Goal: Task Accomplishment & Management: Use online tool/utility

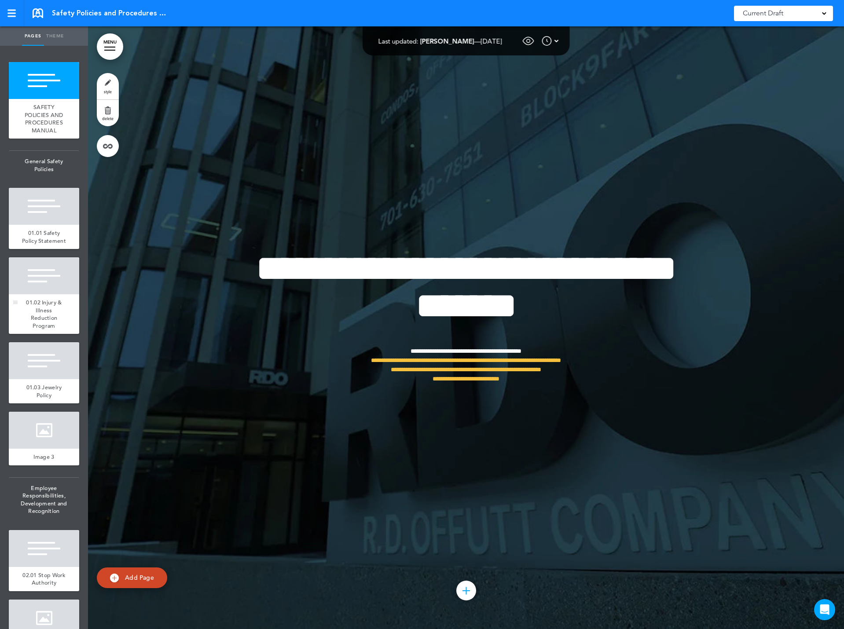
click at [53, 294] on div at bounding box center [44, 275] width 70 height 37
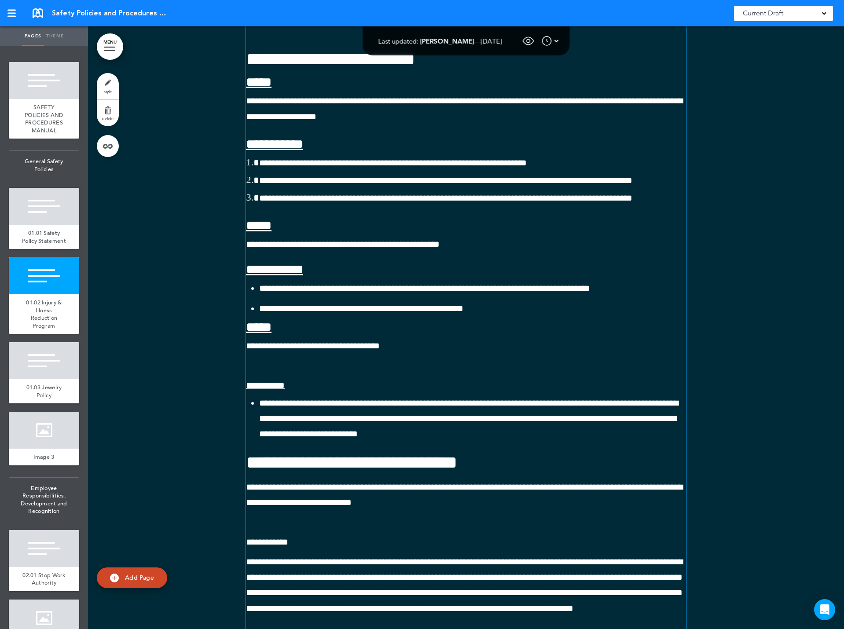
scroll to position [1705, 0]
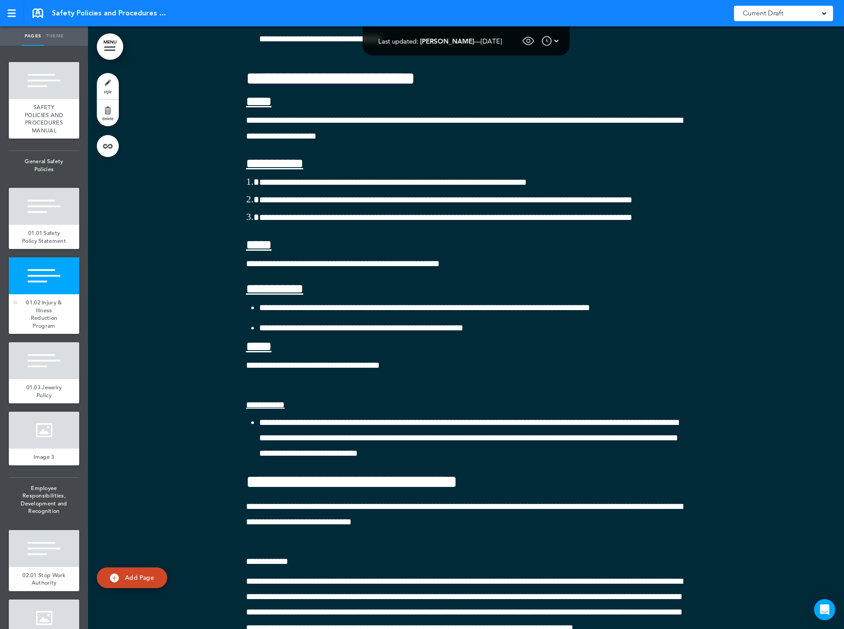
click at [31, 292] on div at bounding box center [44, 275] width 70 height 37
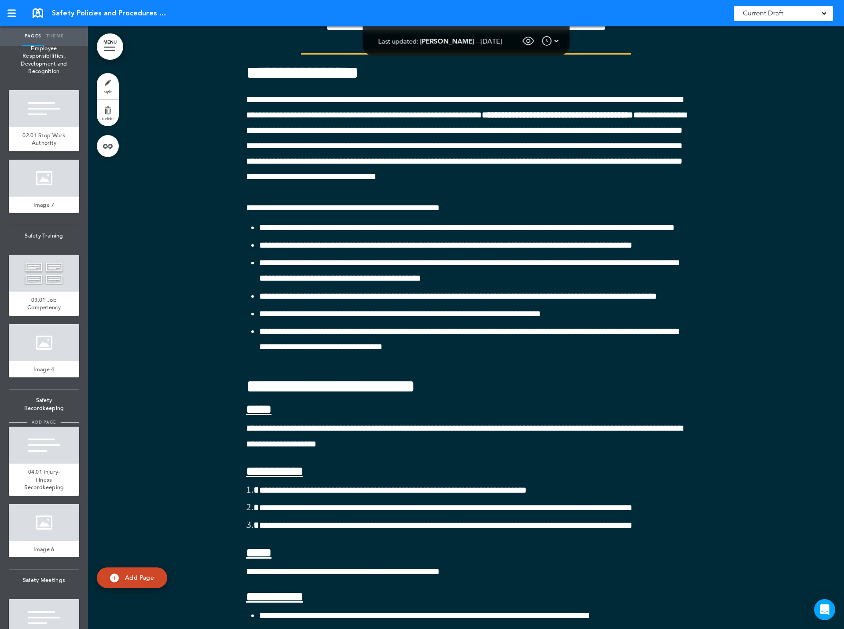
scroll to position [484, 0]
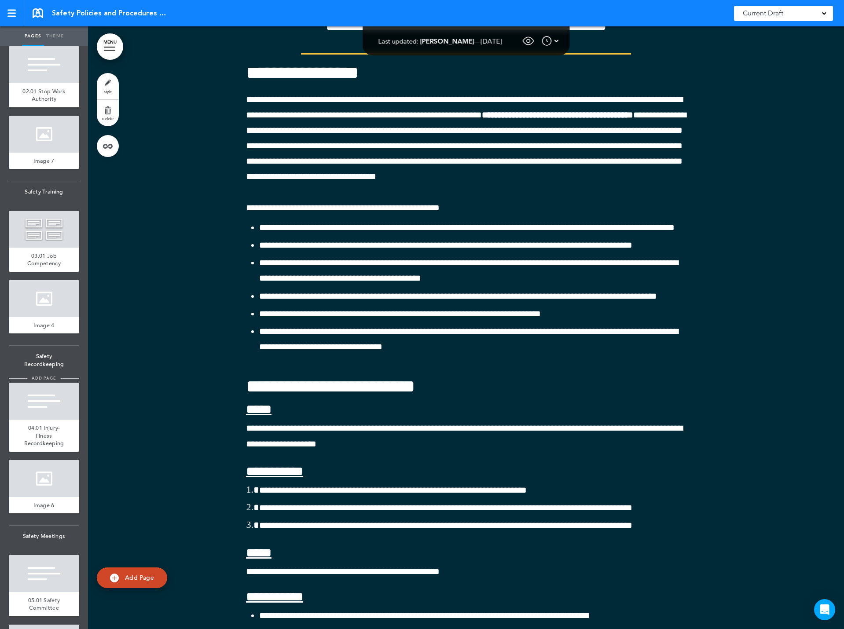
click at [34, 444] on div "04.01 Injury-Illness Recordkeeping" at bounding box center [44, 436] width 70 height 32
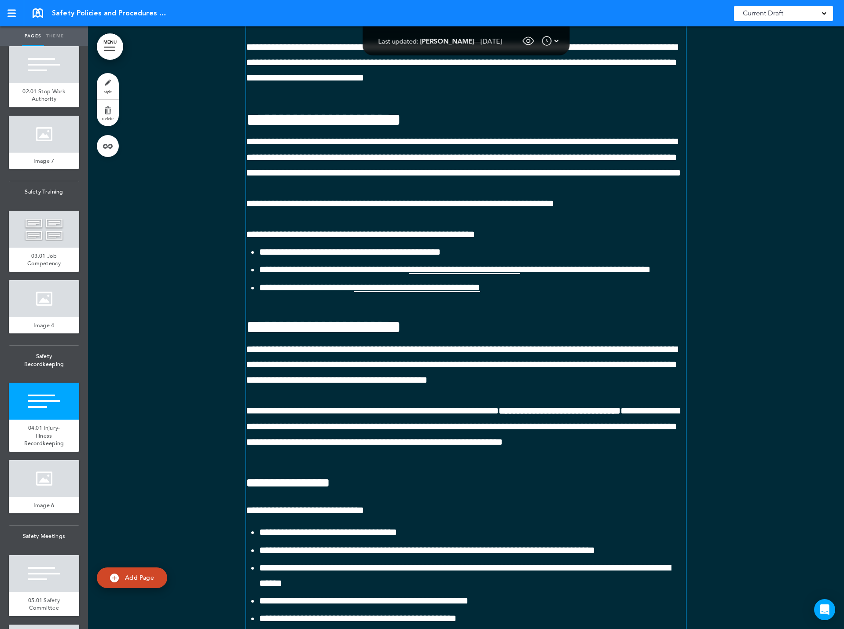
scroll to position [11483, 0]
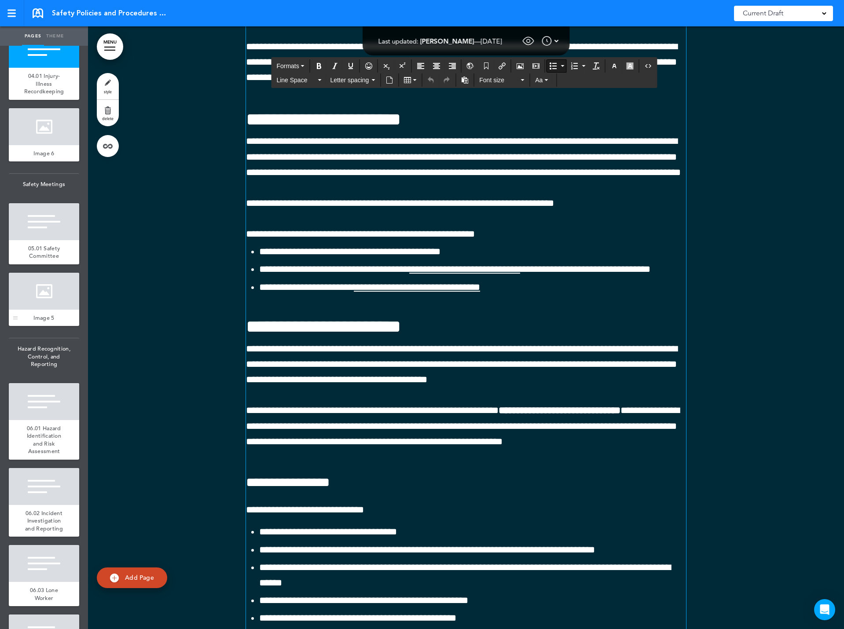
scroll to position [880, 0]
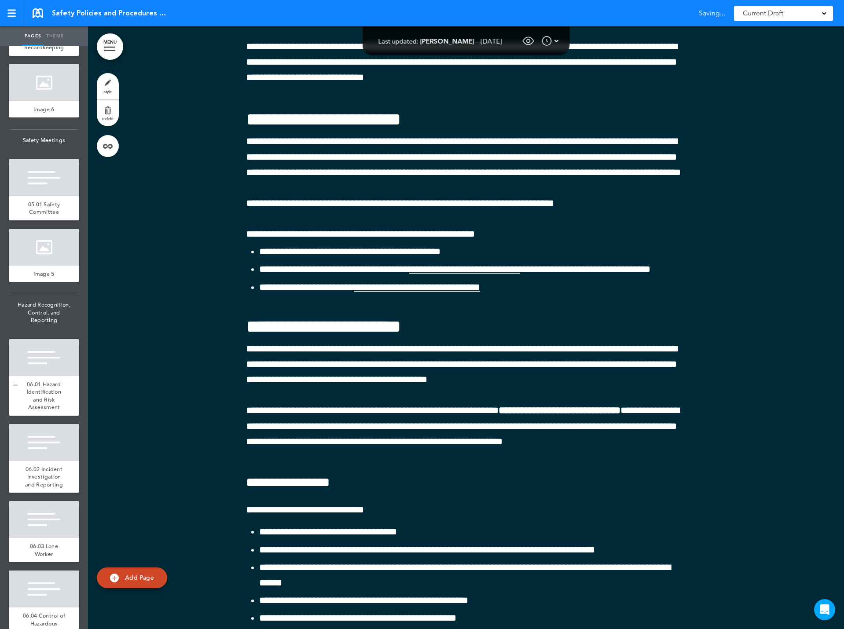
click at [43, 376] on div at bounding box center [44, 357] width 70 height 37
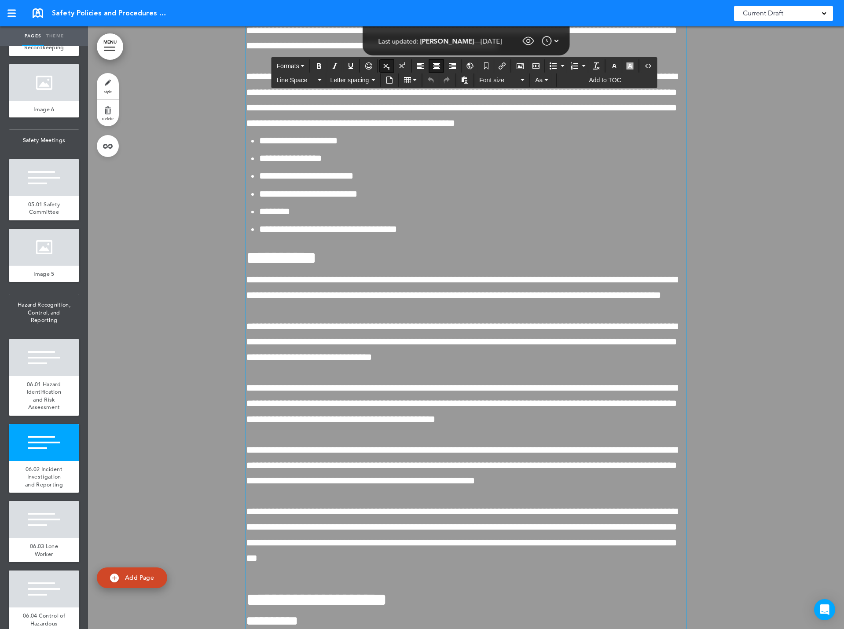
scroll to position [16874, 0]
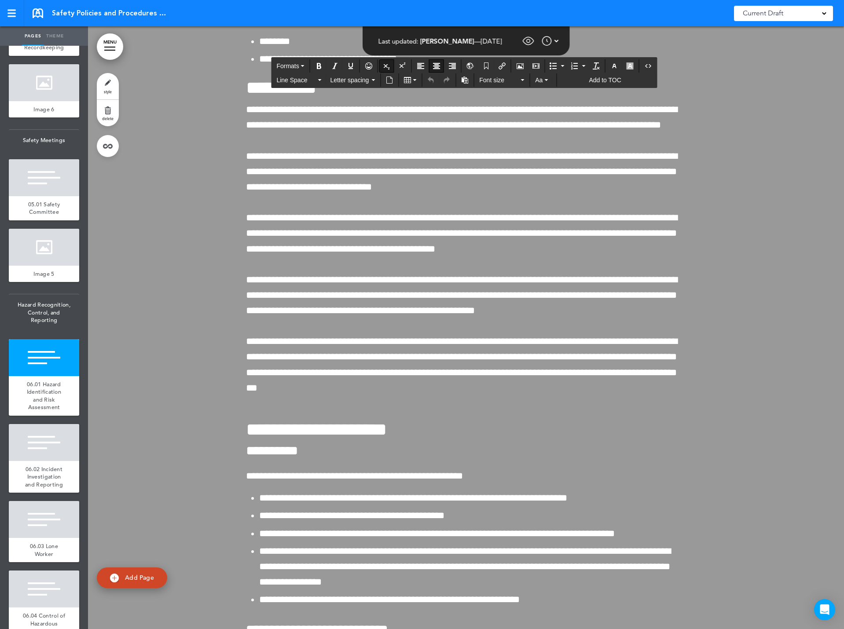
drag, startPoint x: 268, startPoint y: 87, endPoint x: 635, endPoint y: 266, distance: 408.1
copy div "**********"
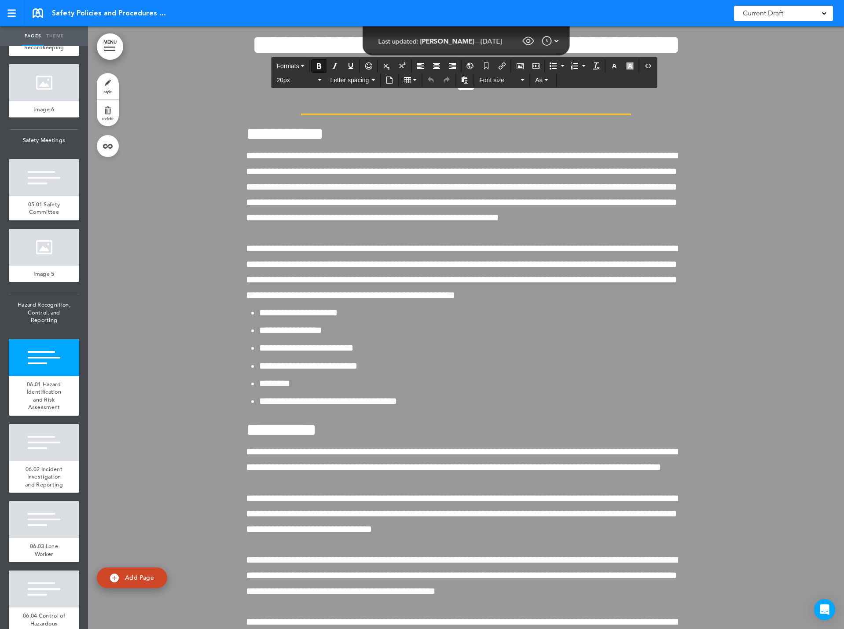
scroll to position [16653, 0]
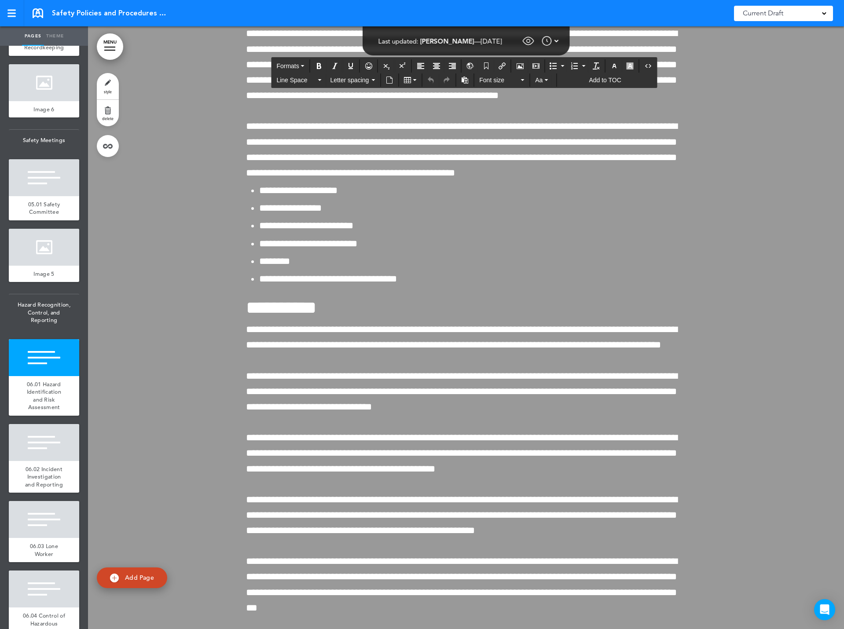
drag, startPoint x: 320, startPoint y: 456, endPoint x: 300, endPoint y: 453, distance: 20.8
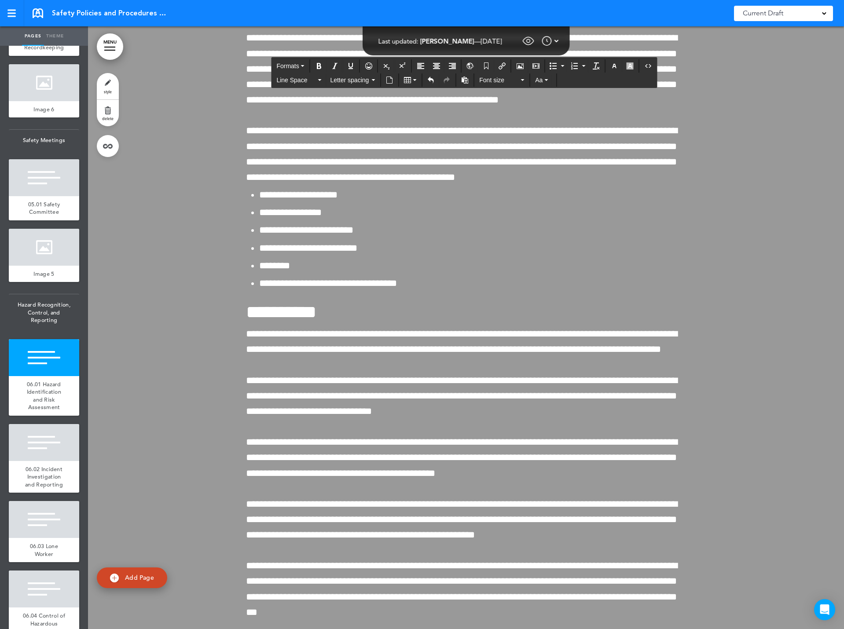
scroll to position [16658, 0]
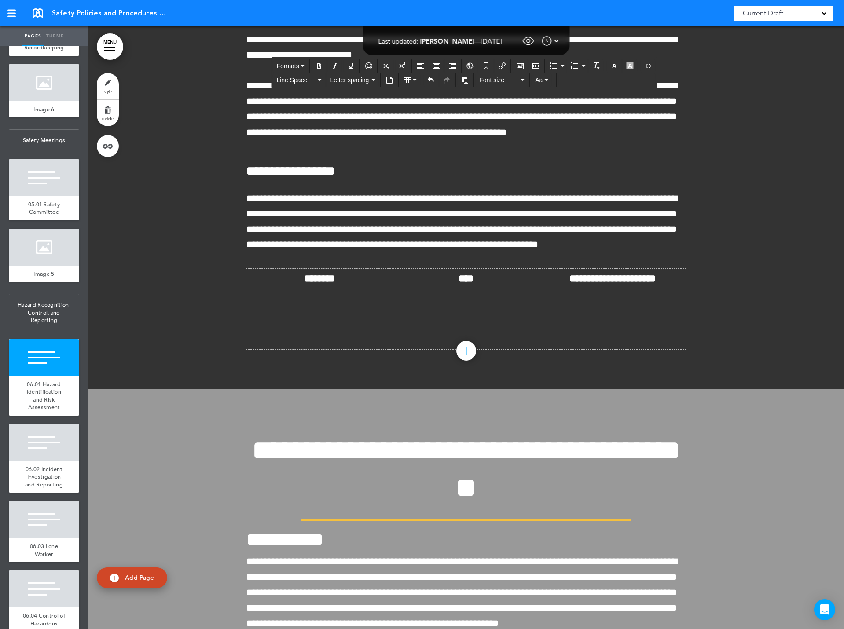
scroll to position [16086, 0]
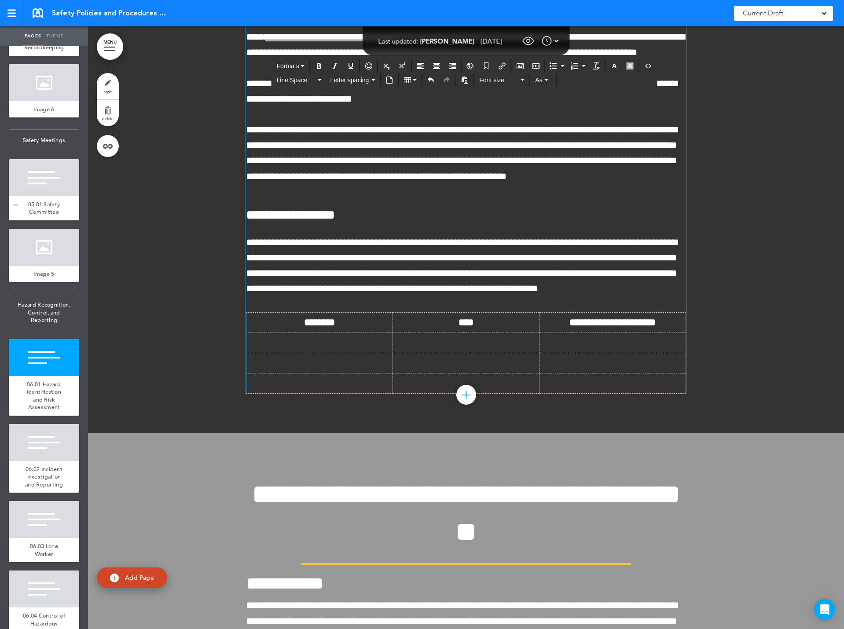
click at [35, 196] on div at bounding box center [44, 177] width 70 height 37
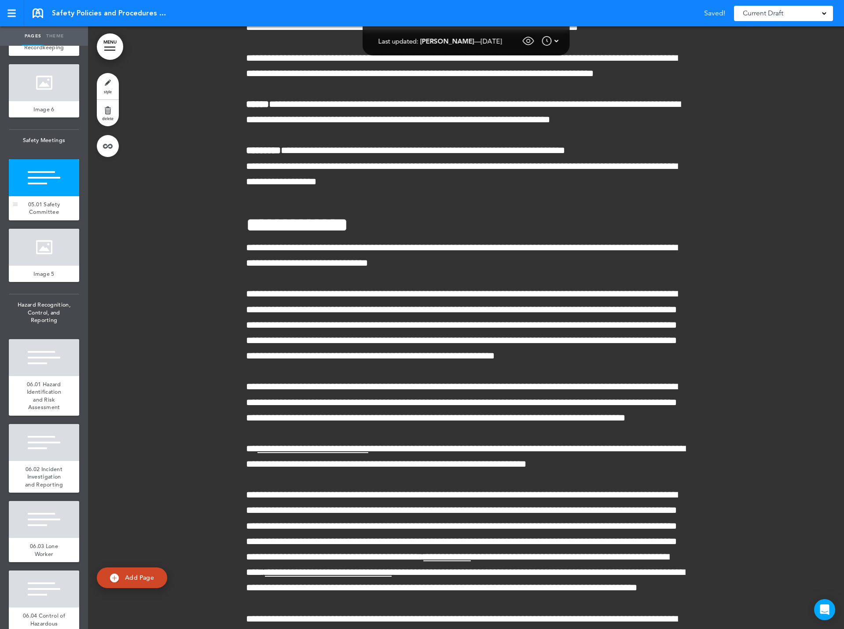
scroll to position [13868, 0]
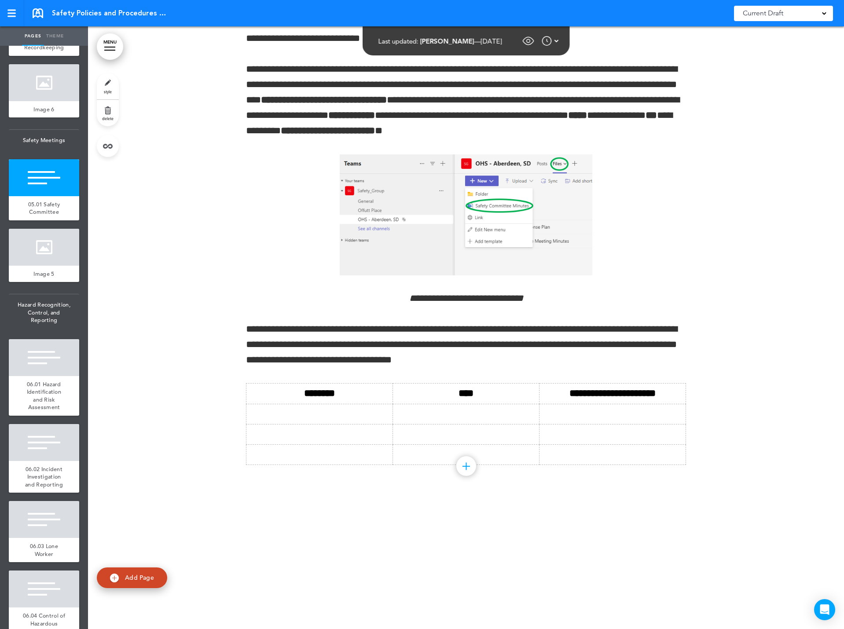
click at [46, 51] on span "04.01 Injury-Illness Recordkeeping" at bounding box center [44, 39] width 40 height 23
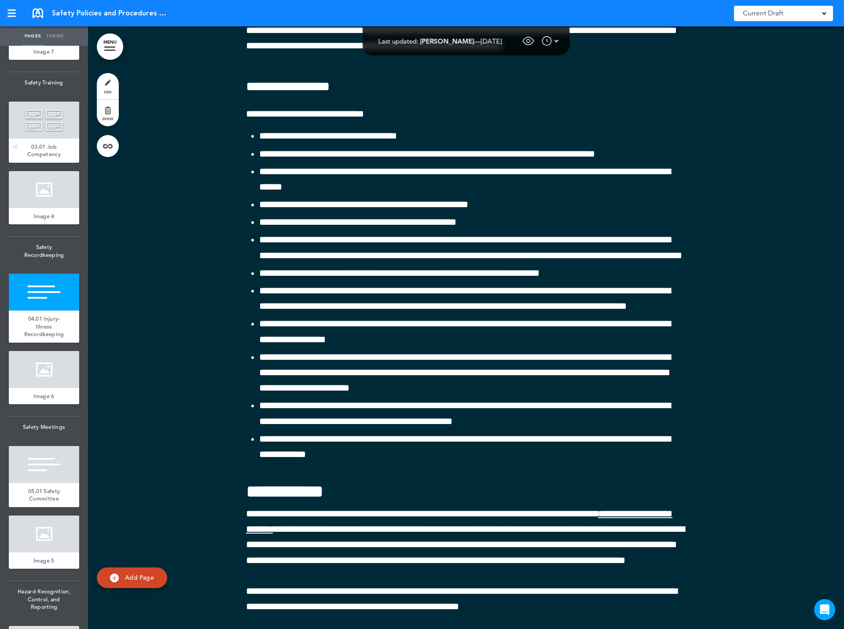
scroll to position [572, 0]
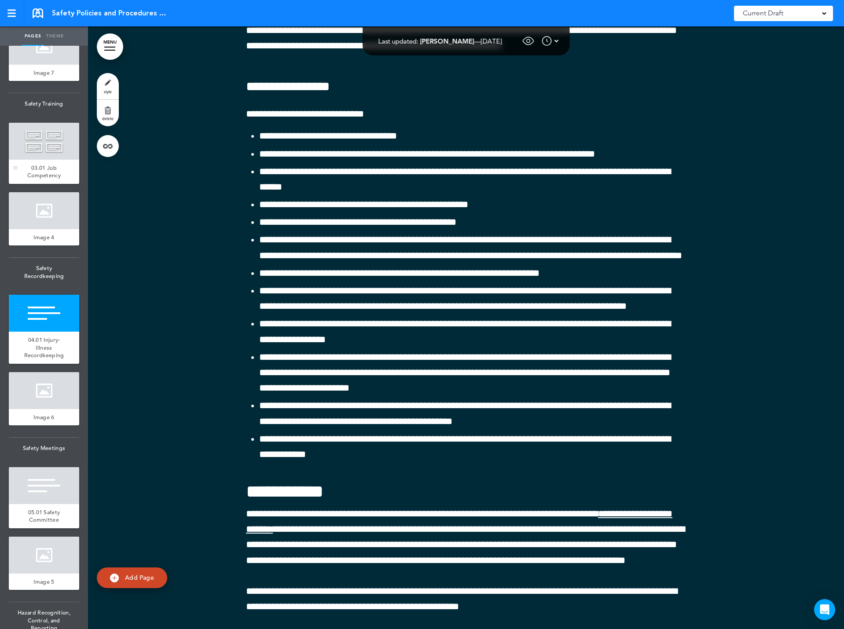
click at [37, 160] on div at bounding box center [44, 141] width 70 height 37
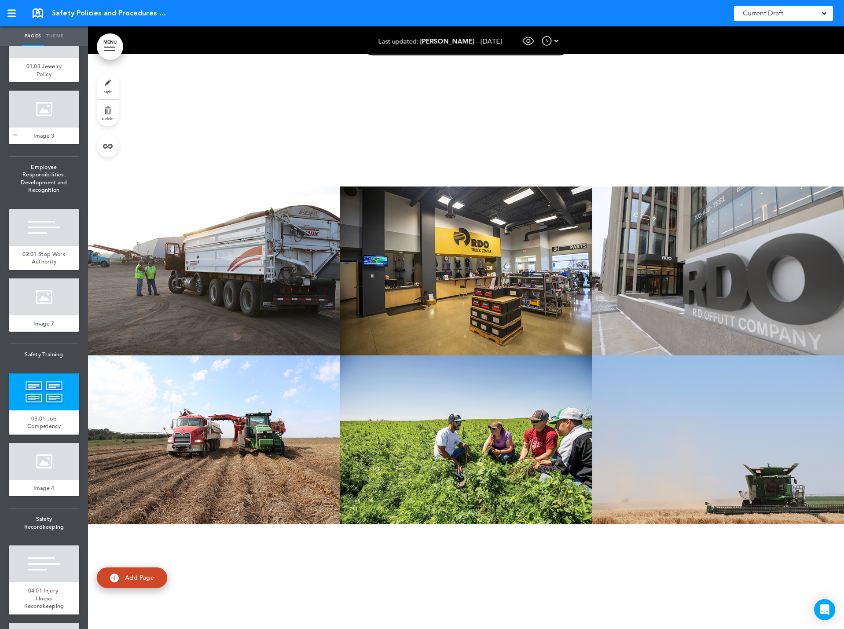
scroll to position [308, 0]
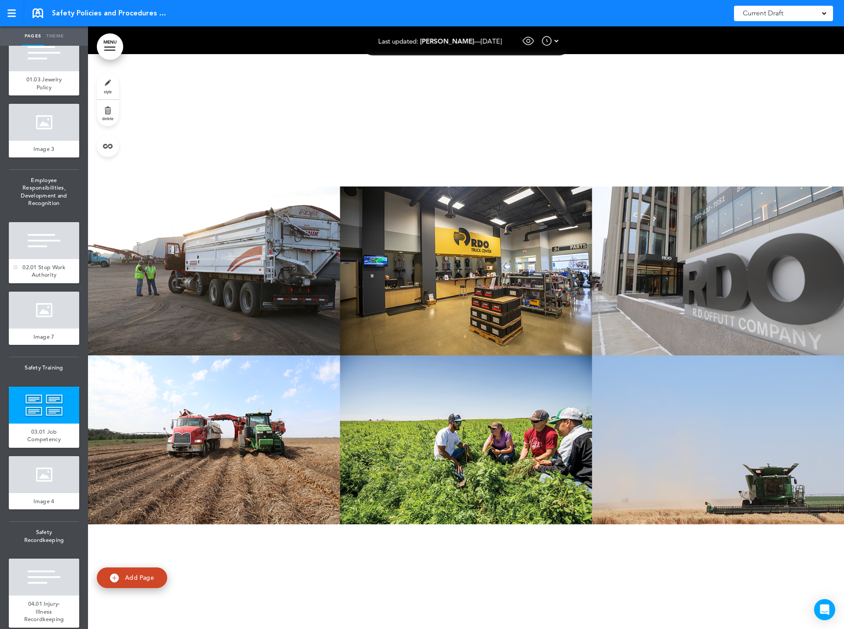
click at [49, 259] on div at bounding box center [44, 240] width 70 height 37
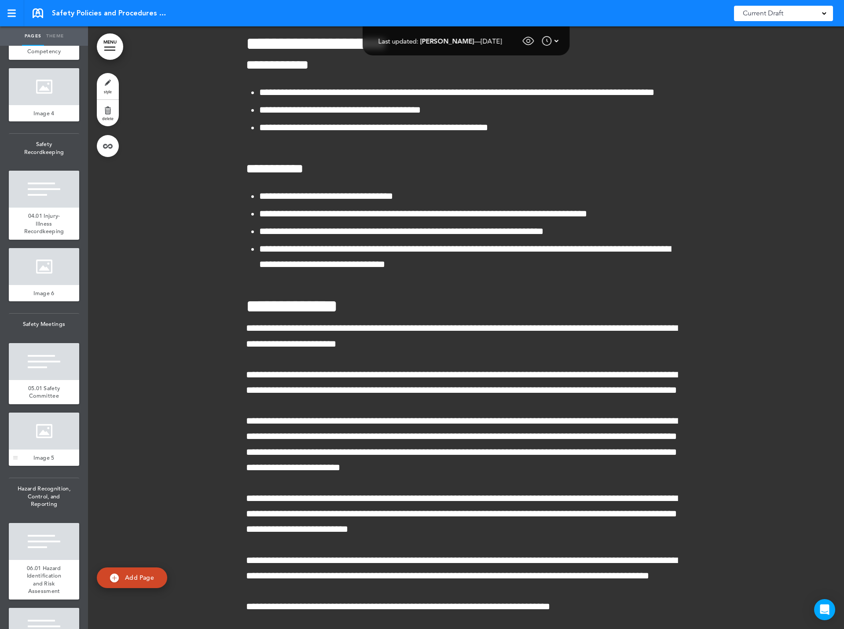
scroll to position [880, 0]
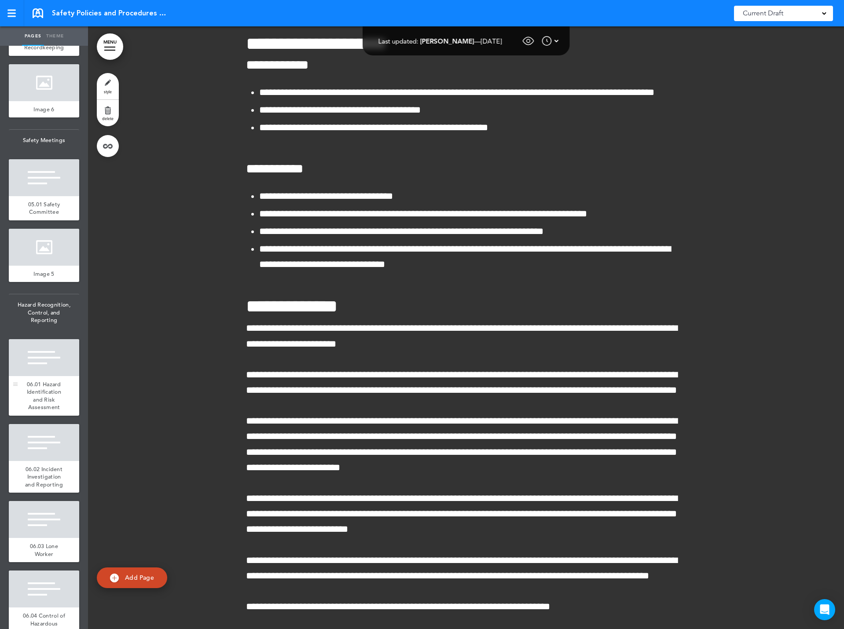
click at [44, 376] on div at bounding box center [44, 357] width 70 height 37
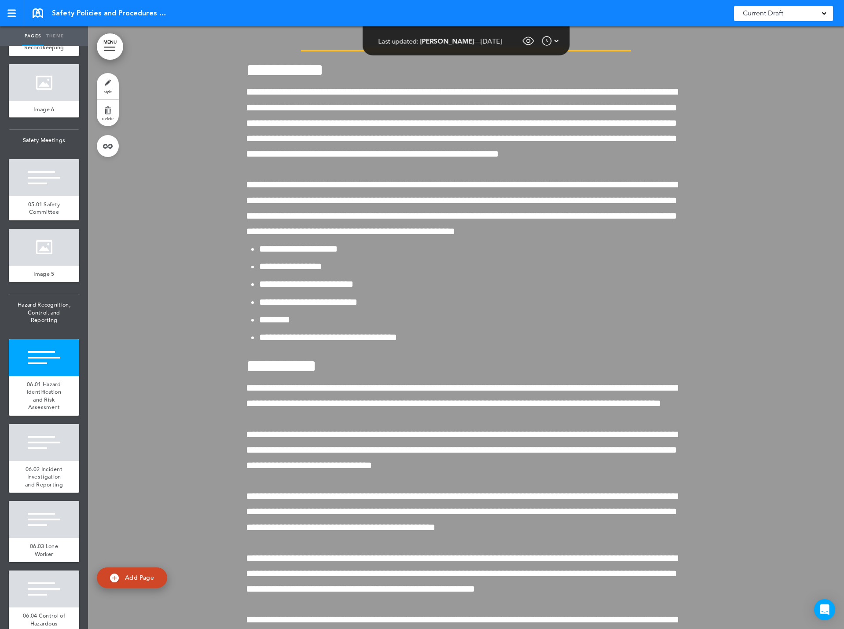
scroll to position [16609, 0]
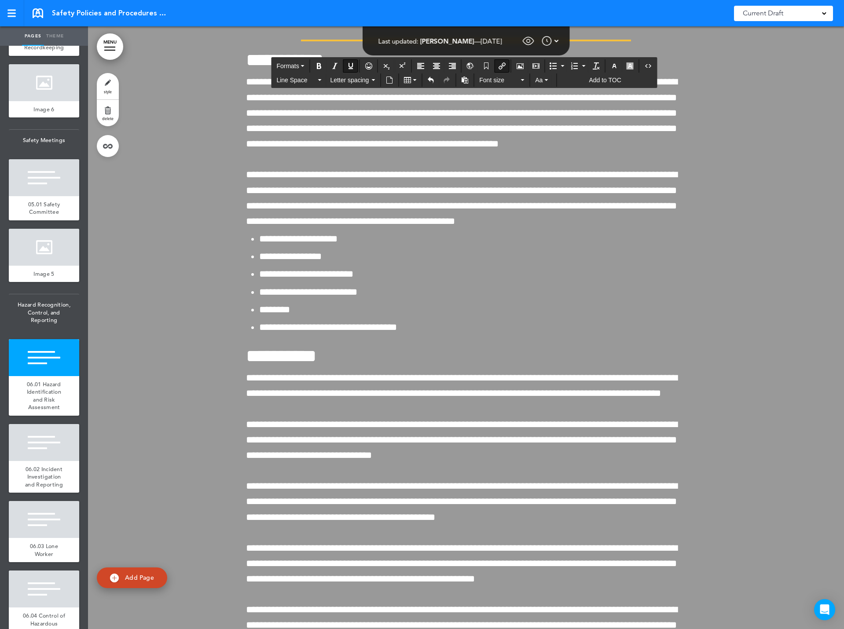
drag, startPoint x: 278, startPoint y: 267, endPoint x: 560, endPoint y: 251, distance: 283.0
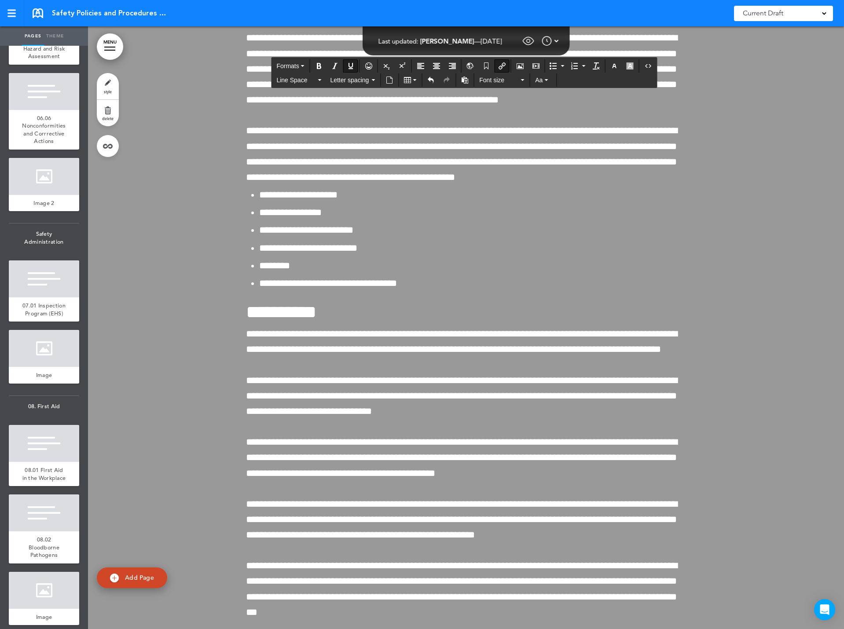
scroll to position [1585, 0]
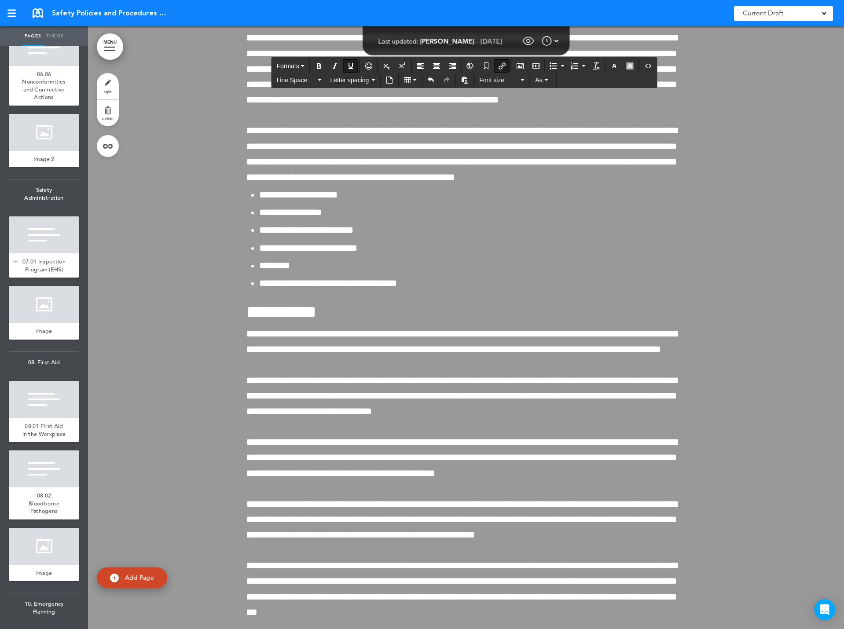
click at [30, 254] on div at bounding box center [44, 235] width 70 height 37
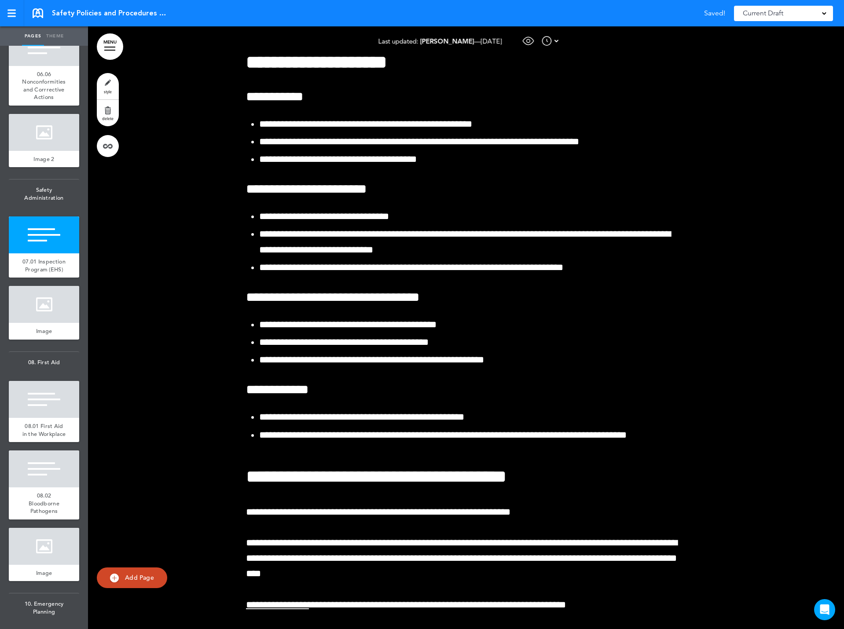
scroll to position [32359, 0]
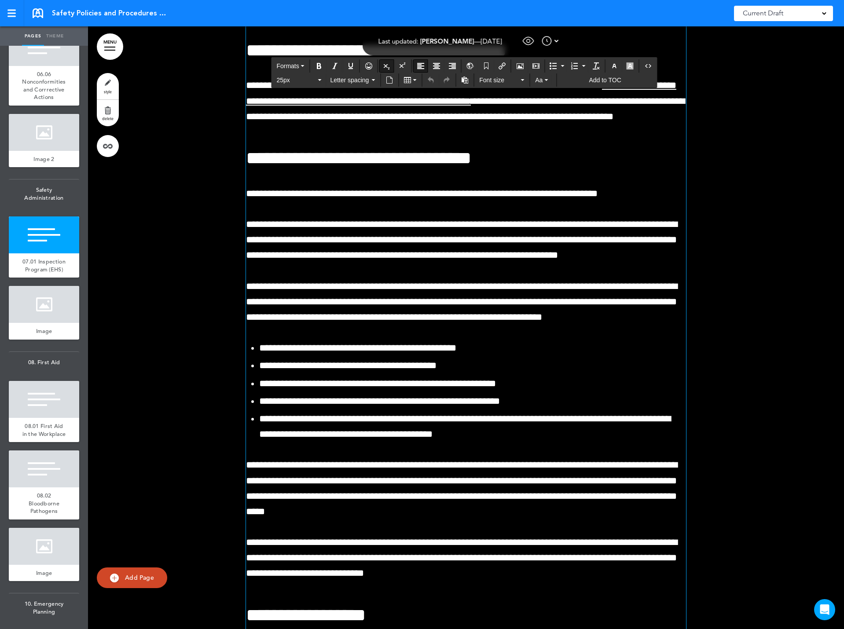
drag, startPoint x: 504, startPoint y: 208, endPoint x: 232, endPoint y: 195, distance: 273.2
click at [293, 63] on span "Formats" at bounding box center [287, 66] width 22 height 7
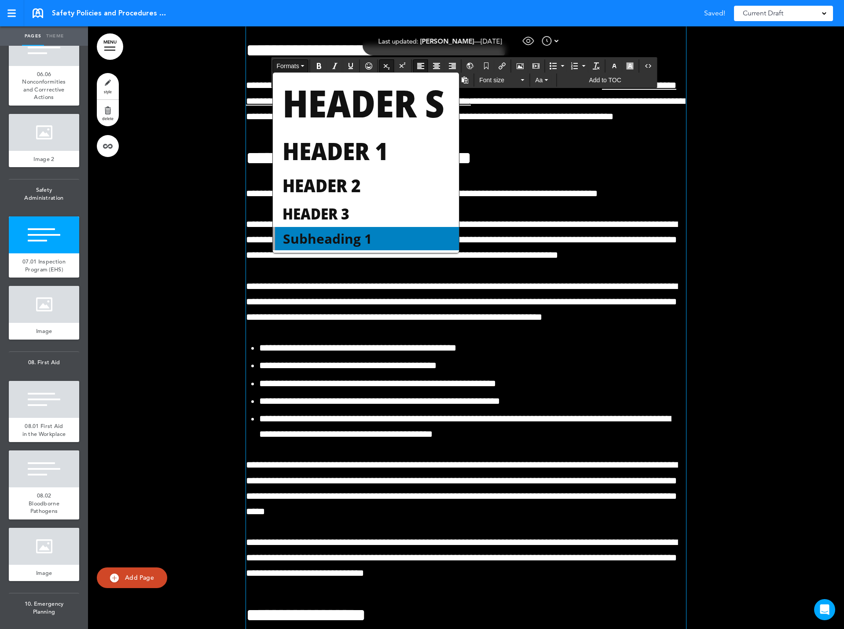
click at [324, 232] on span "Subheading 1" at bounding box center [327, 239] width 91 height 18
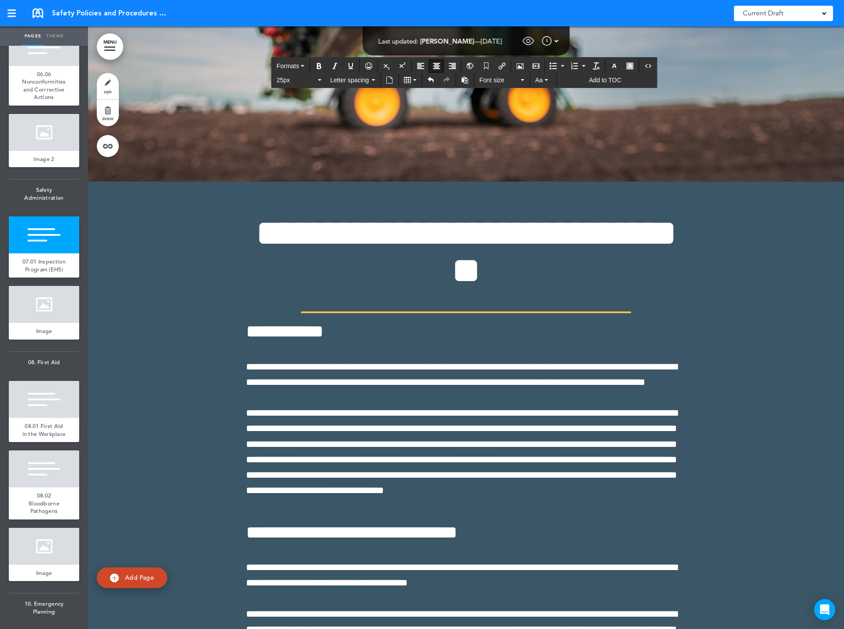
scroll to position [33812, 0]
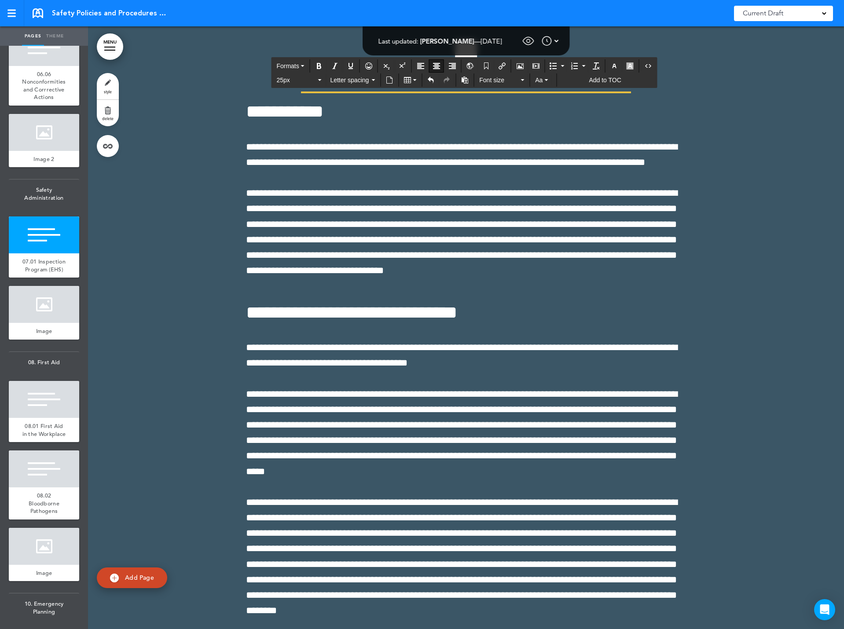
drag, startPoint x: 314, startPoint y: 254, endPoint x: 361, endPoint y: 516, distance: 266.1
copy div "**********"
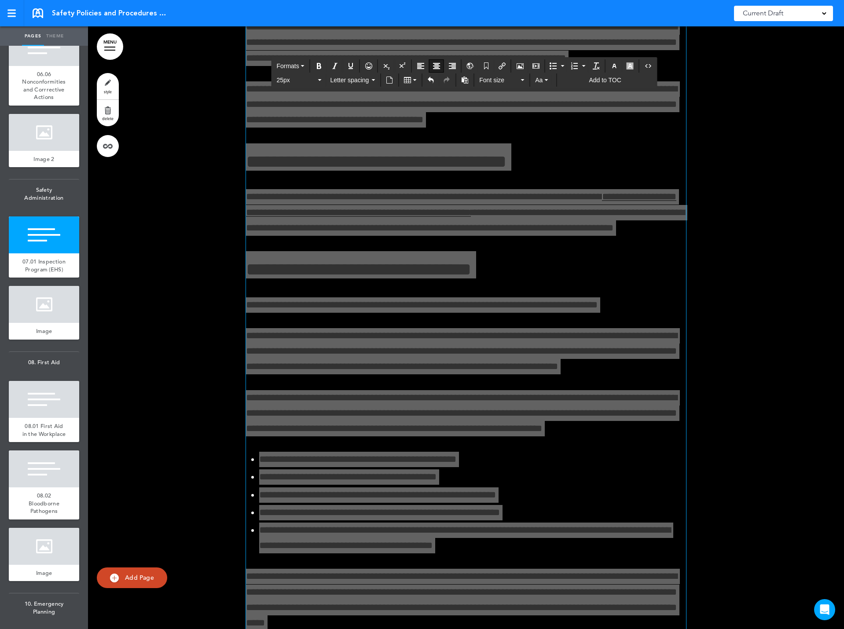
scroll to position [32271, 0]
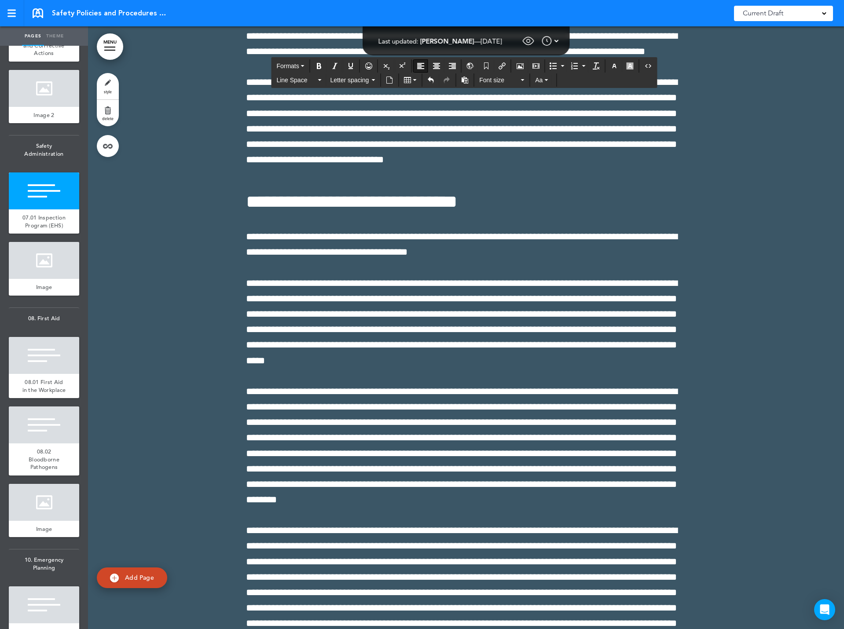
scroll to position [33944, 0]
